Goal: Task Accomplishment & Management: Manage account settings

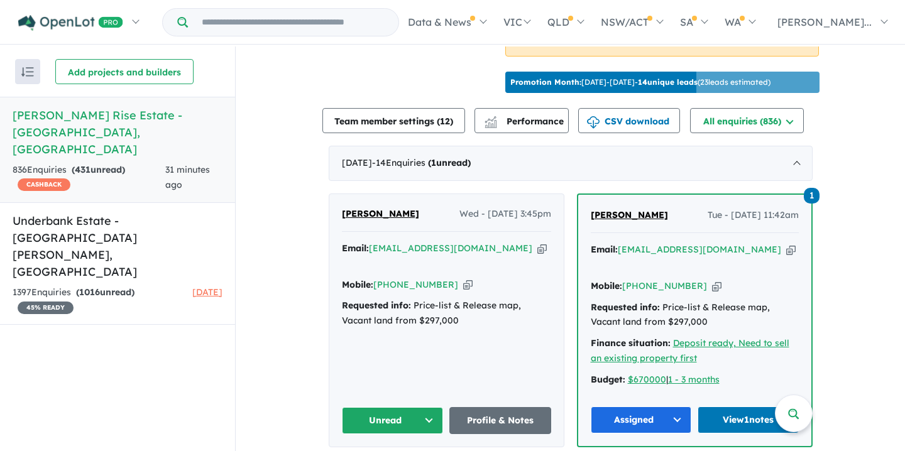
scroll to position [396, 0]
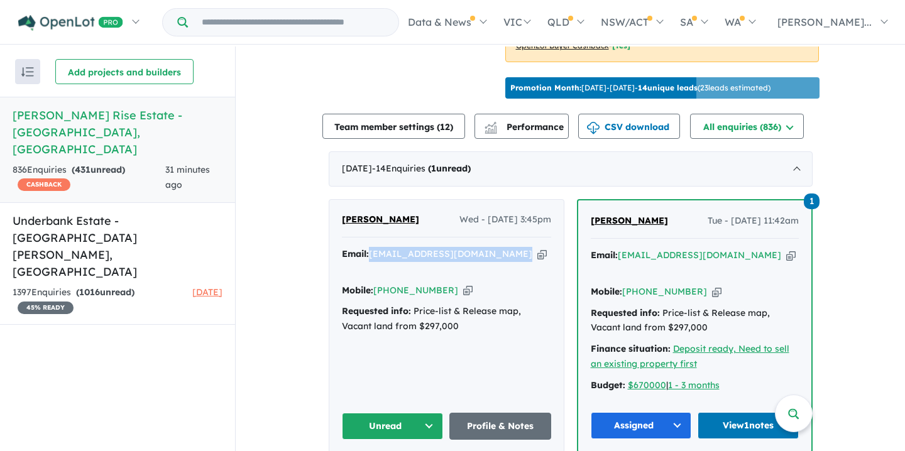
drag, startPoint x: 368, startPoint y: 251, endPoint x: 455, endPoint y: 250, distance: 87.4
click at [473, 255] on div "Email: kalyani.kn89@gmail.com Copied!" at bounding box center [446, 262] width 209 height 30
copy a%20Taylors%20Rise%20Estate%20-%20Deanside"] "[EMAIL_ADDRESS][DOMAIN_NAME]"
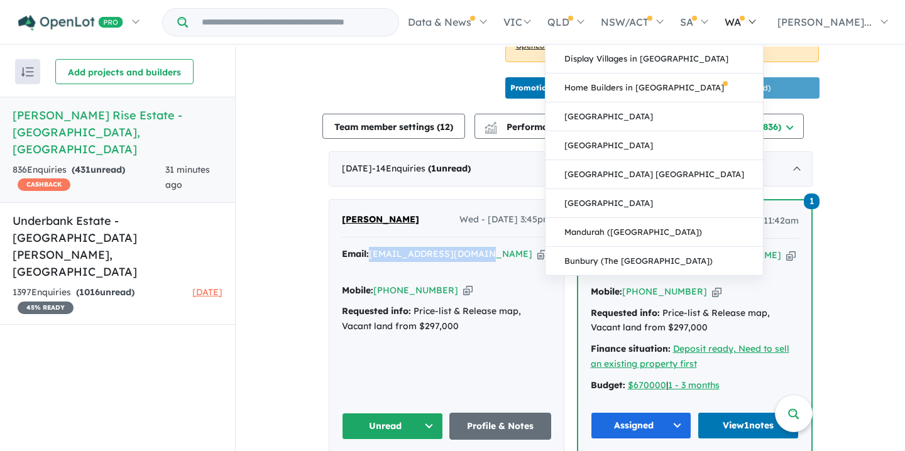
scroll to position [1, 0]
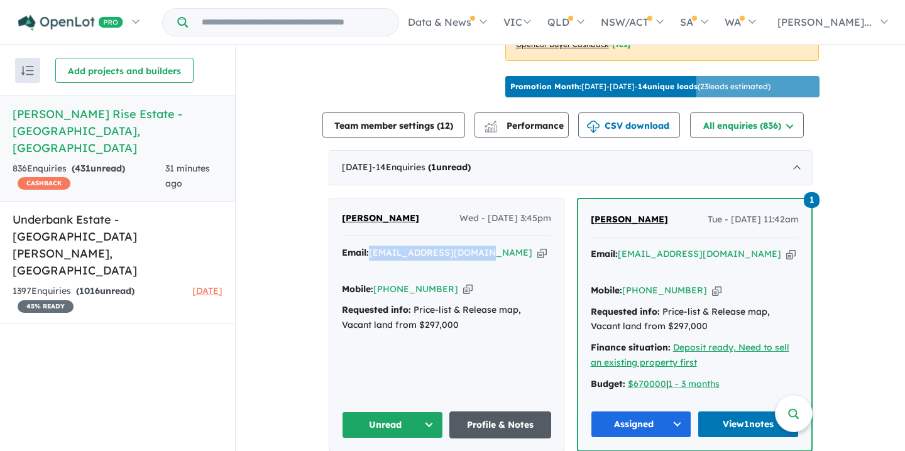
click at [494, 412] on link "Profile & Notes" at bounding box center [501, 425] width 102 height 27
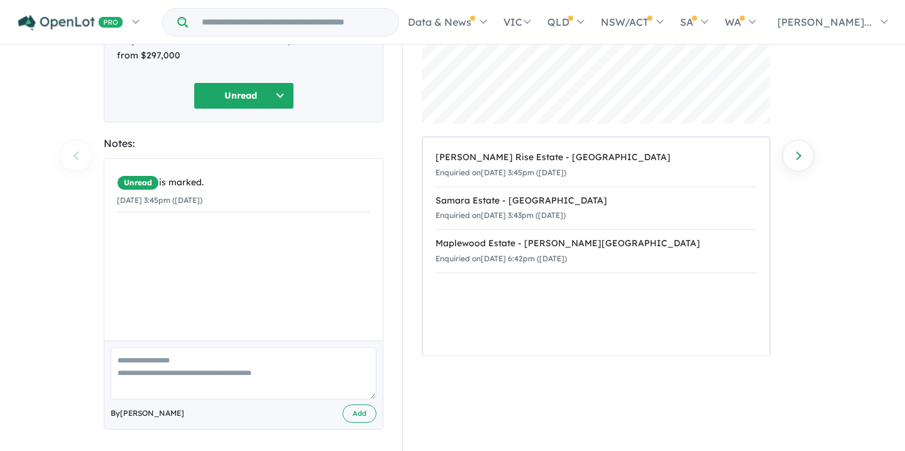
scroll to position [148, 0]
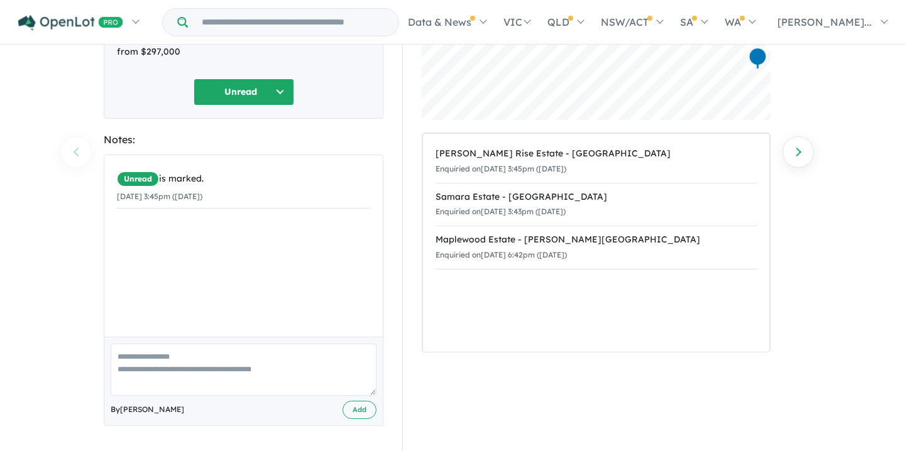
click at [140, 353] on textarea at bounding box center [244, 370] width 266 height 52
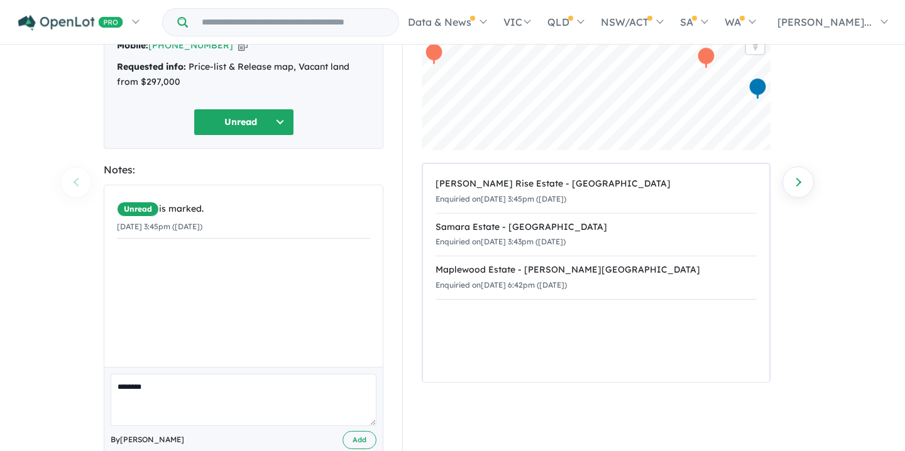
scroll to position [118, 0]
type textarea "**********"
click at [355, 436] on button "Add" at bounding box center [360, 440] width 34 height 18
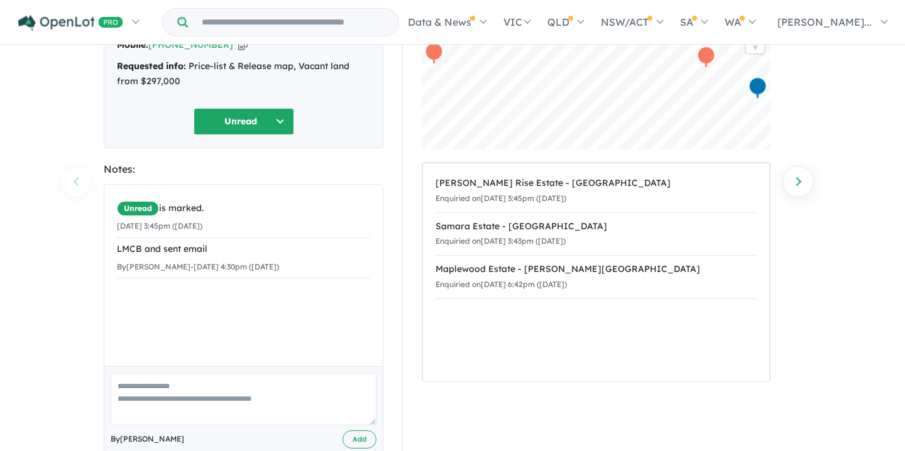
click at [280, 118] on button "Unread" at bounding box center [244, 121] width 101 height 27
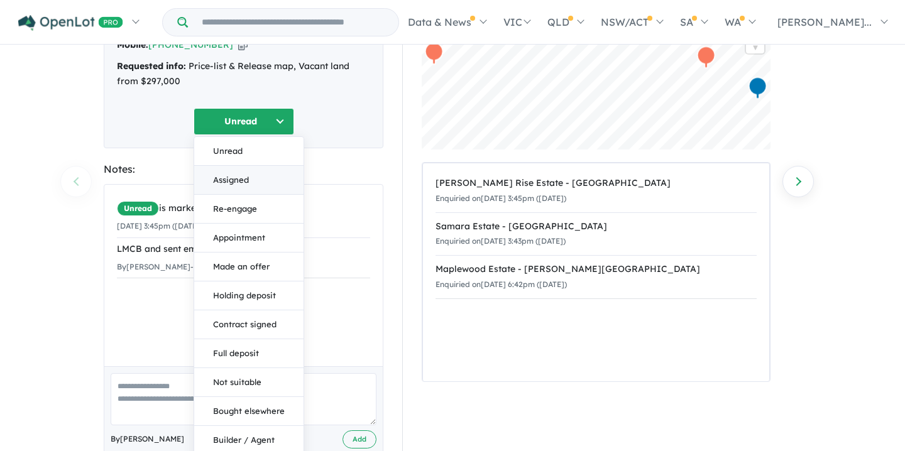
click at [221, 179] on button "Assigned" at bounding box center [248, 180] width 109 height 29
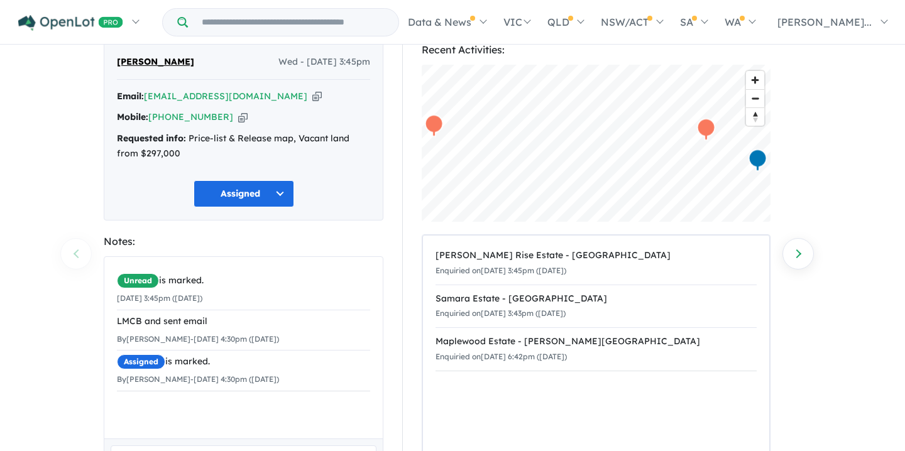
scroll to position [0, 0]
